Goal: Task Accomplishment & Management: Use online tool/utility

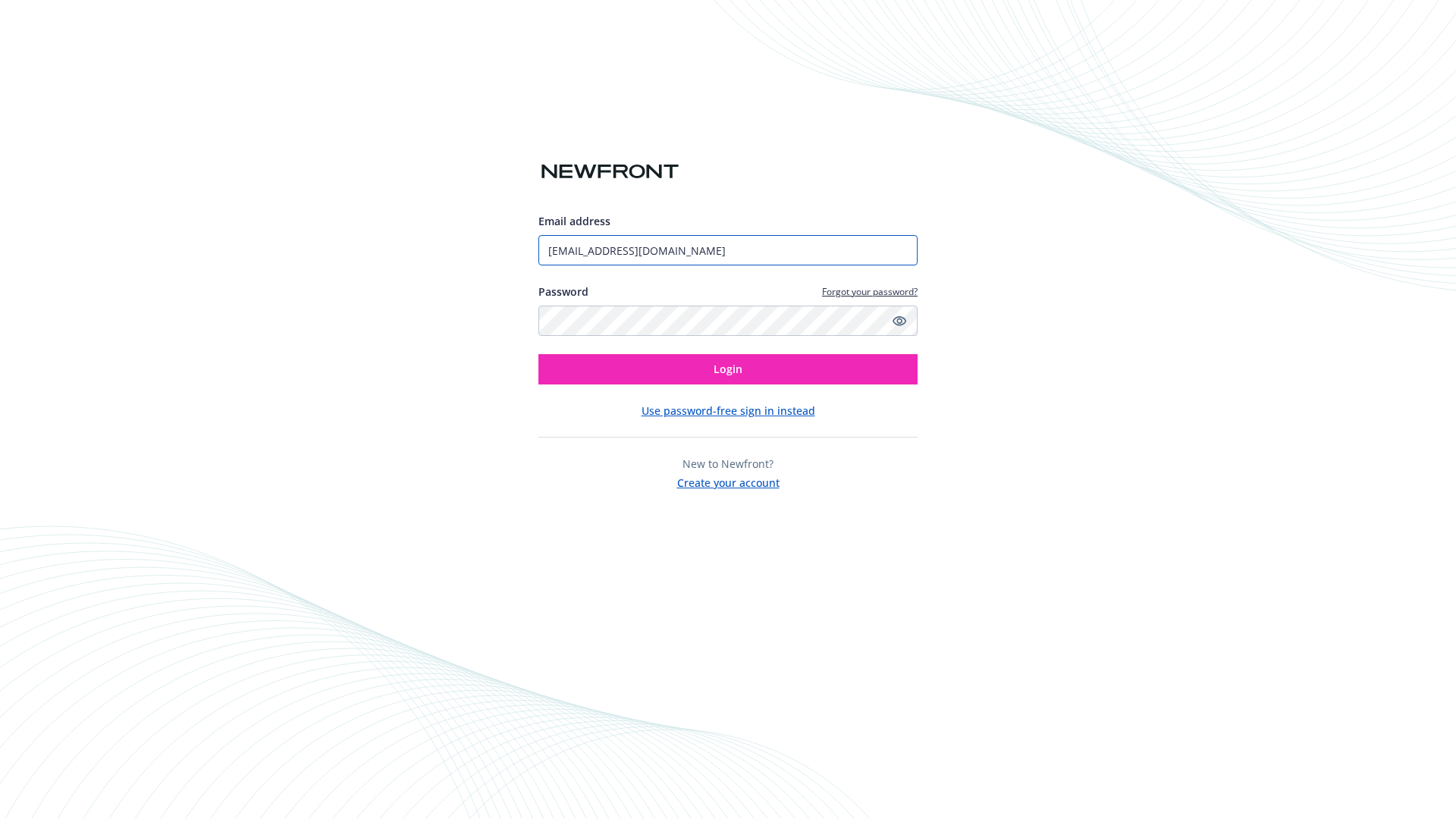
type input "[EMAIL_ADDRESS][DOMAIN_NAME]"
click at [728, 369] on span "Login" at bounding box center [728, 369] width 29 height 15
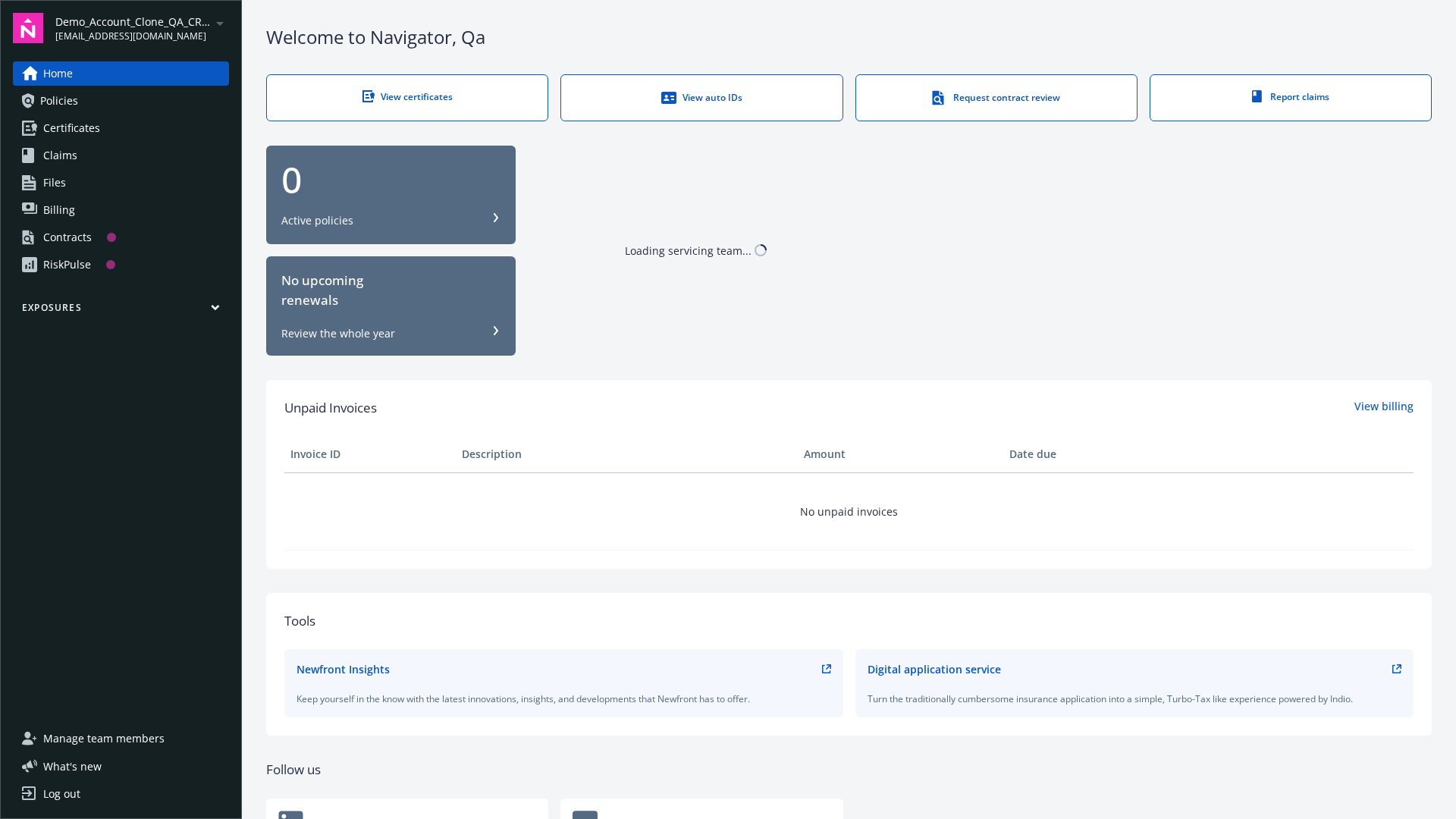
click at [142, 28] on span "Demo_Account_Clone_QA_CR_Tests_Prospect" at bounding box center [134, 21] width 156 height 16
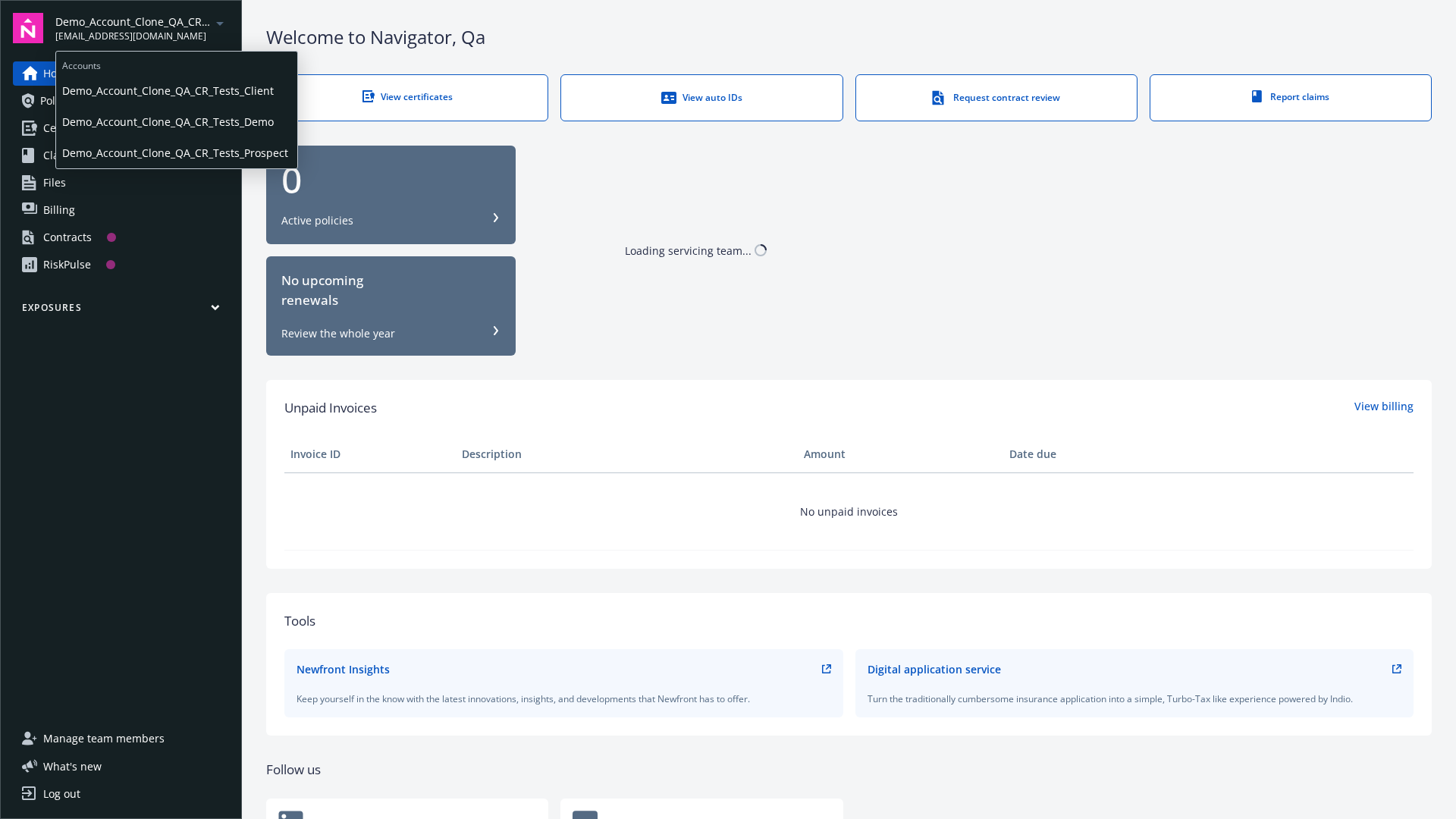
click at [176, 90] on span "Demo_Account_Clone_QA_CR_Tests_Client" at bounding box center [176, 91] width 229 height 31
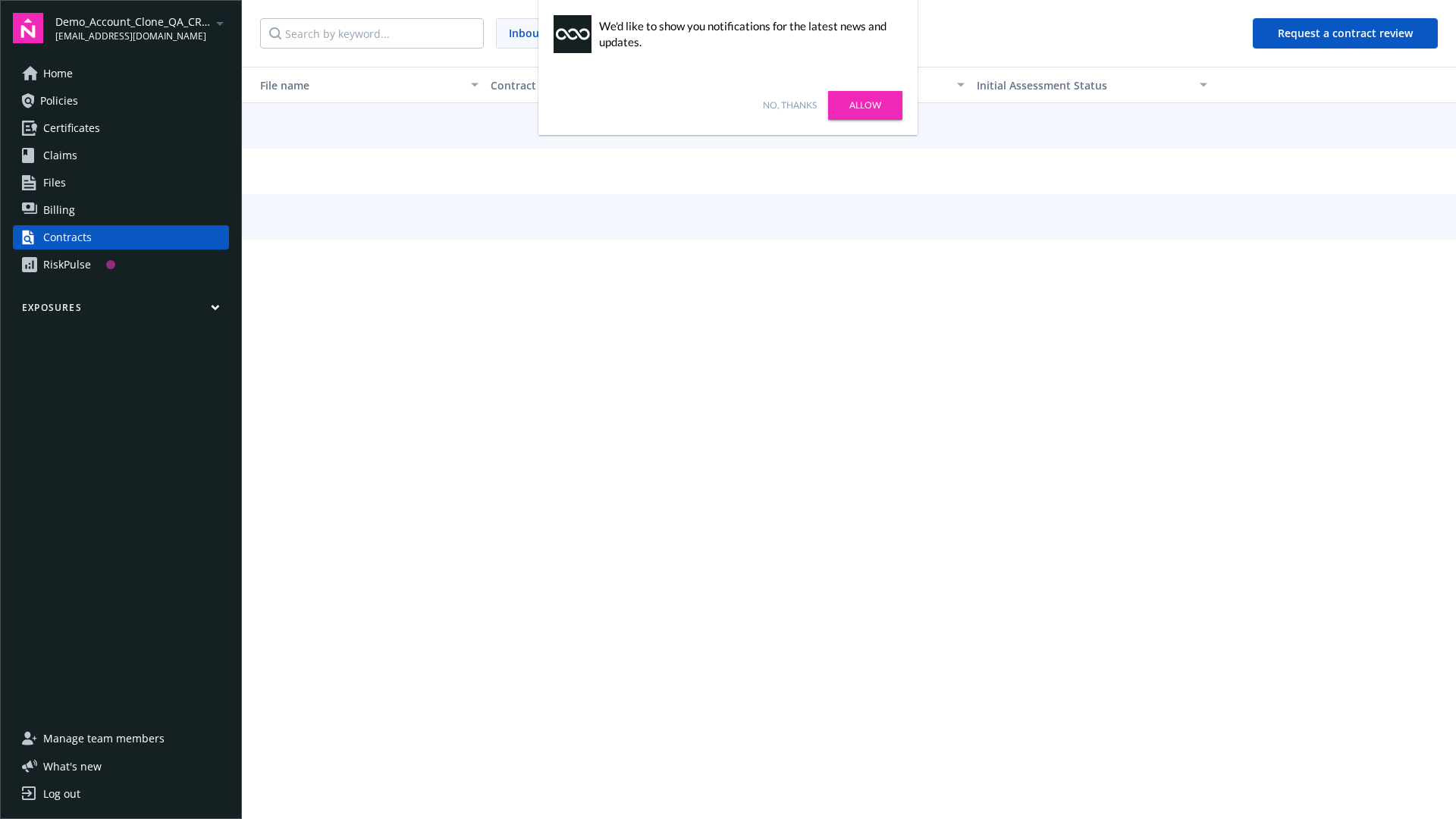
click at [790, 106] on link "No, thanks" at bounding box center [790, 105] width 54 height 14
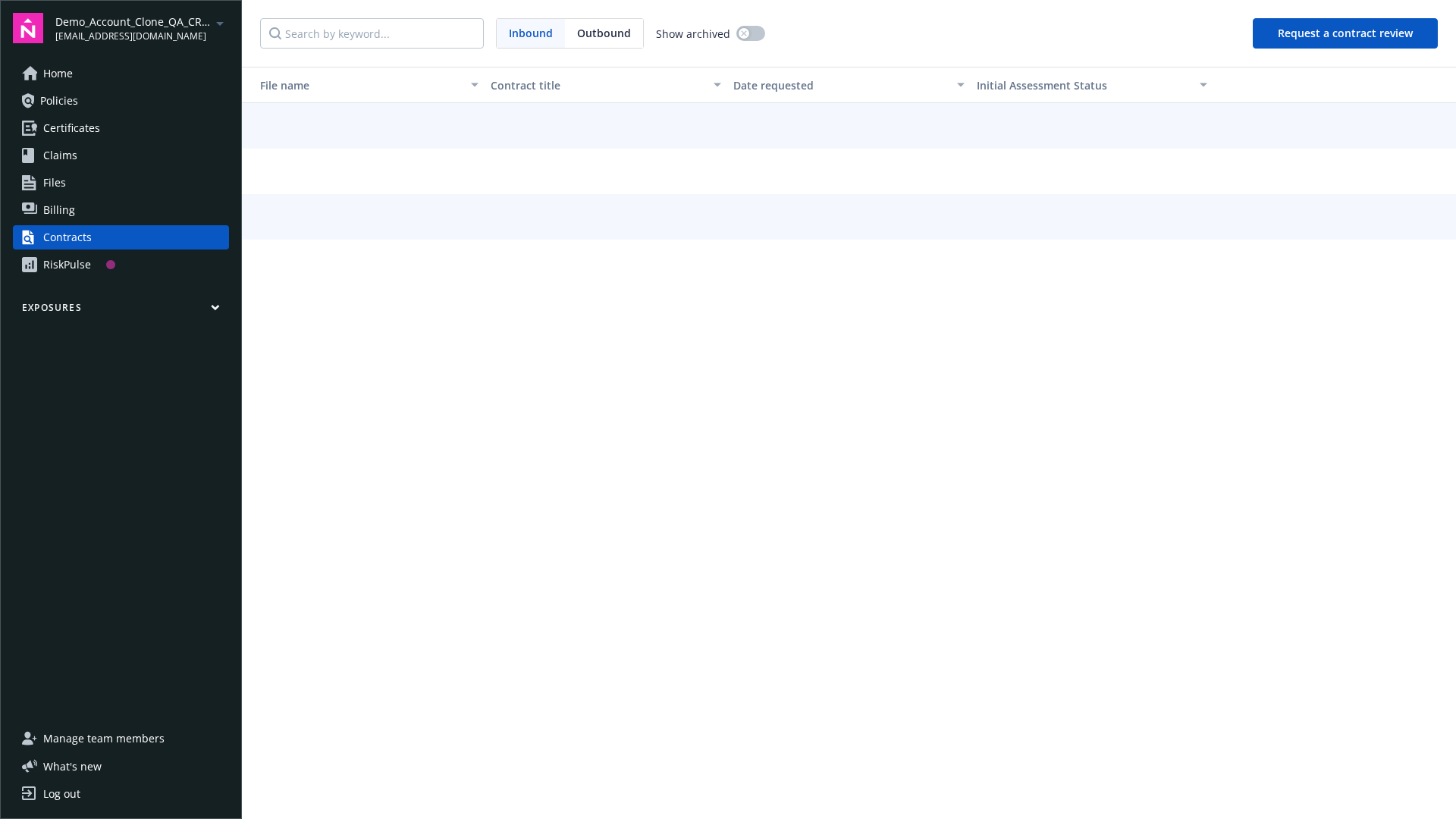
click at [1346, 34] on button "Request a contract review" at bounding box center [1346, 33] width 185 height 30
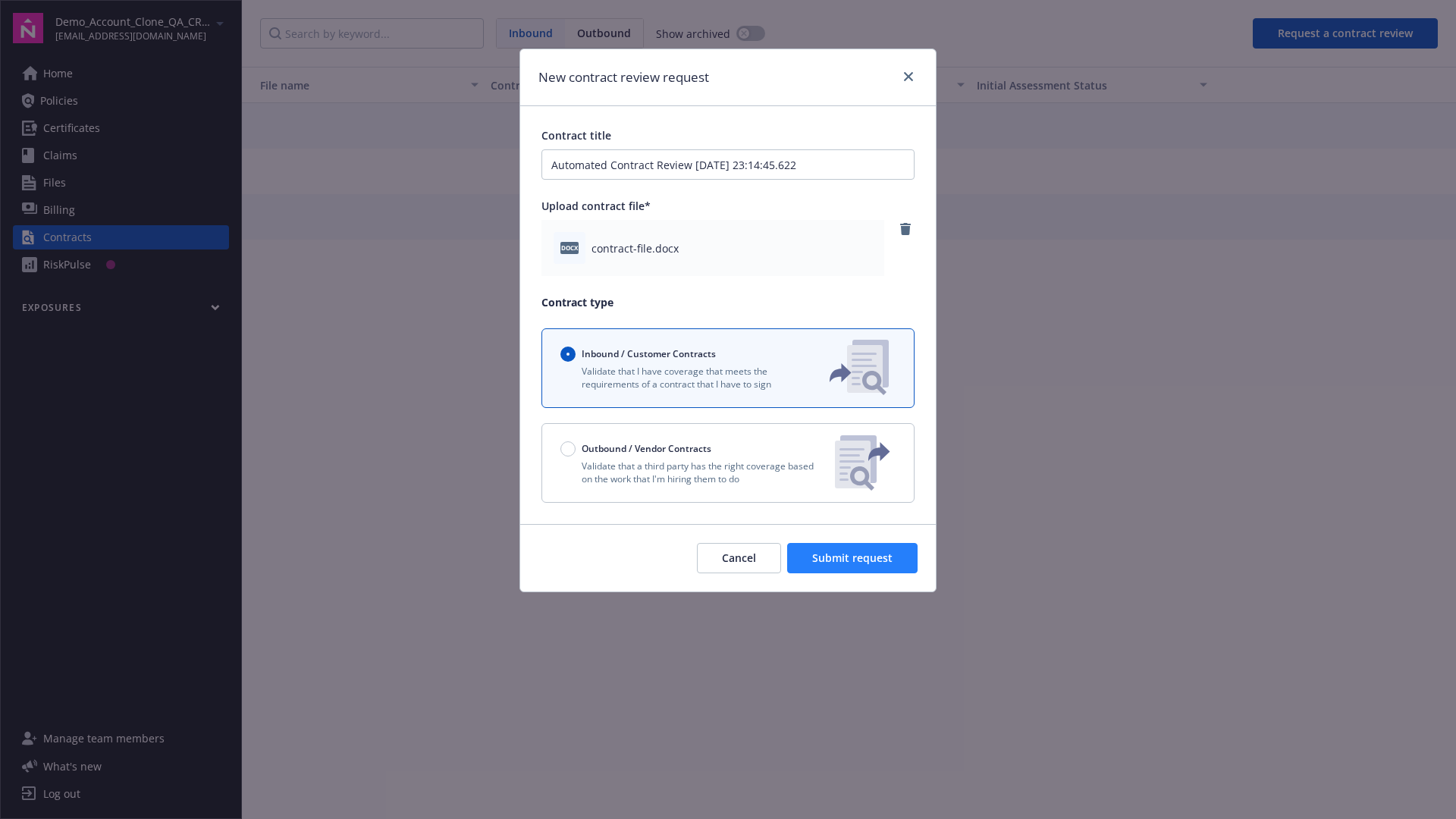
type input "Automated Contract Review 09-16-2025 23:14:45.622"
click at [853, 558] on span "Submit request" at bounding box center [852, 557] width 80 height 15
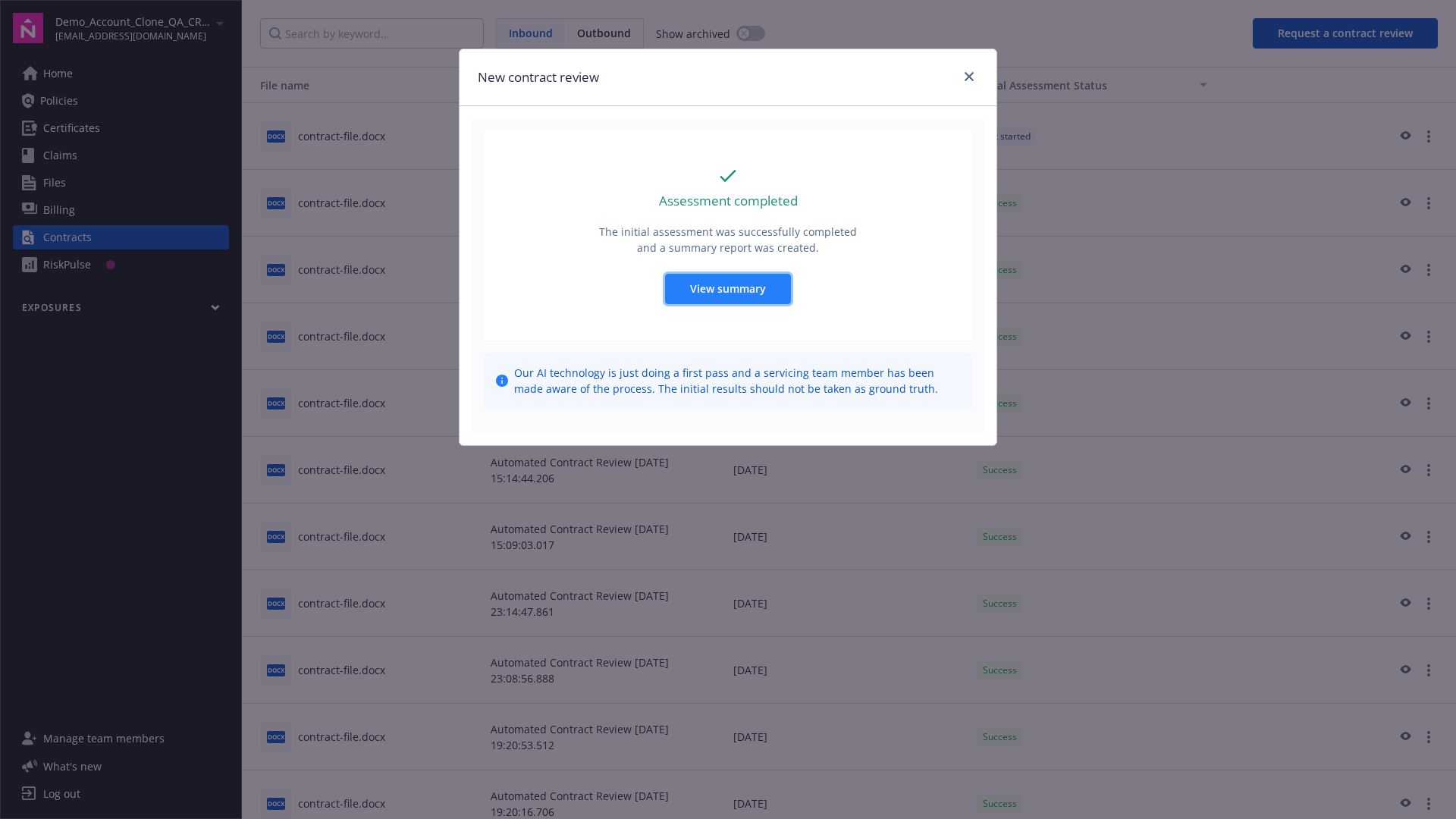
click at [728, 288] on span "View summary" at bounding box center [728, 289] width 75 height 15
